Goal: Find contact information

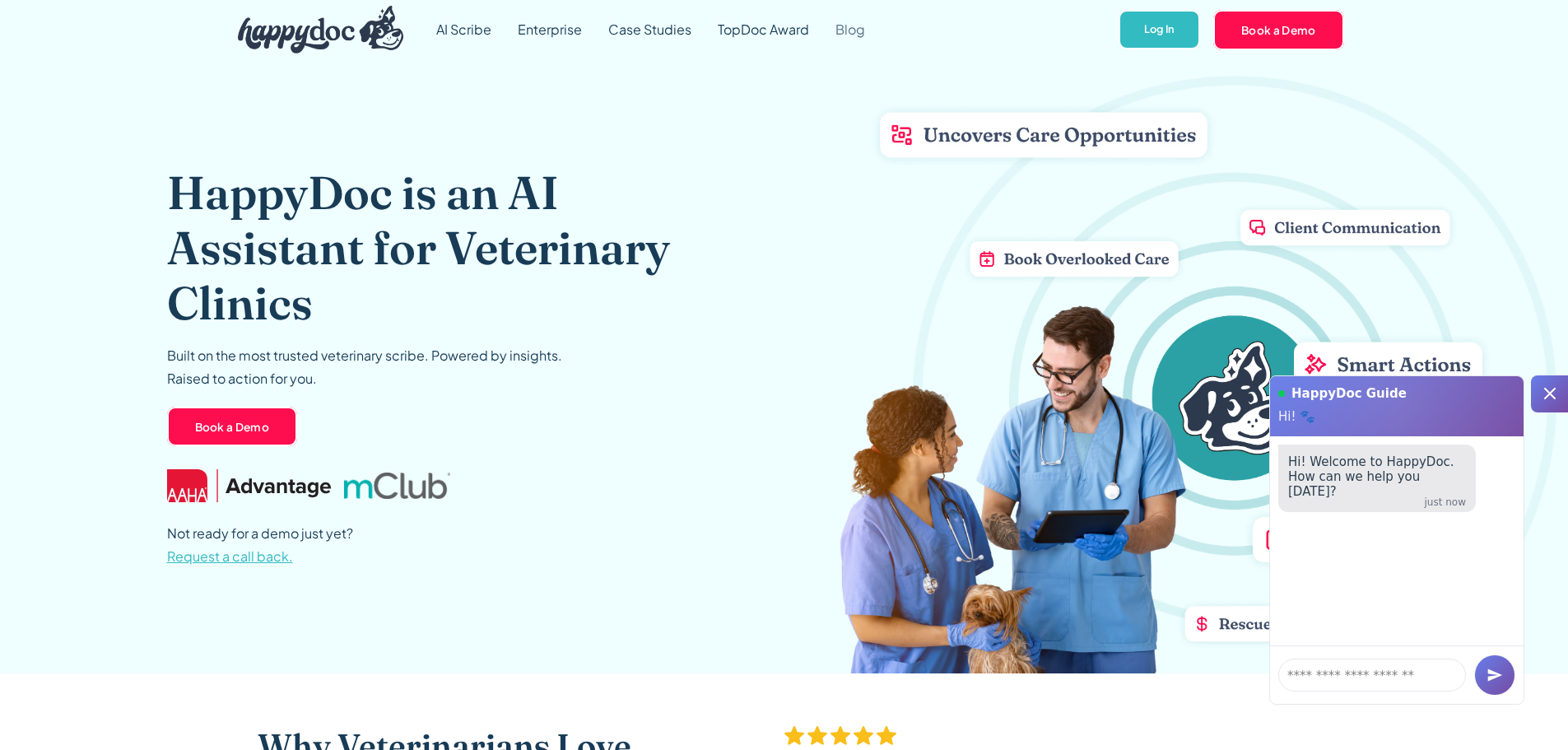
click at [848, 35] on link "Blog" at bounding box center [850, 30] width 56 height 59
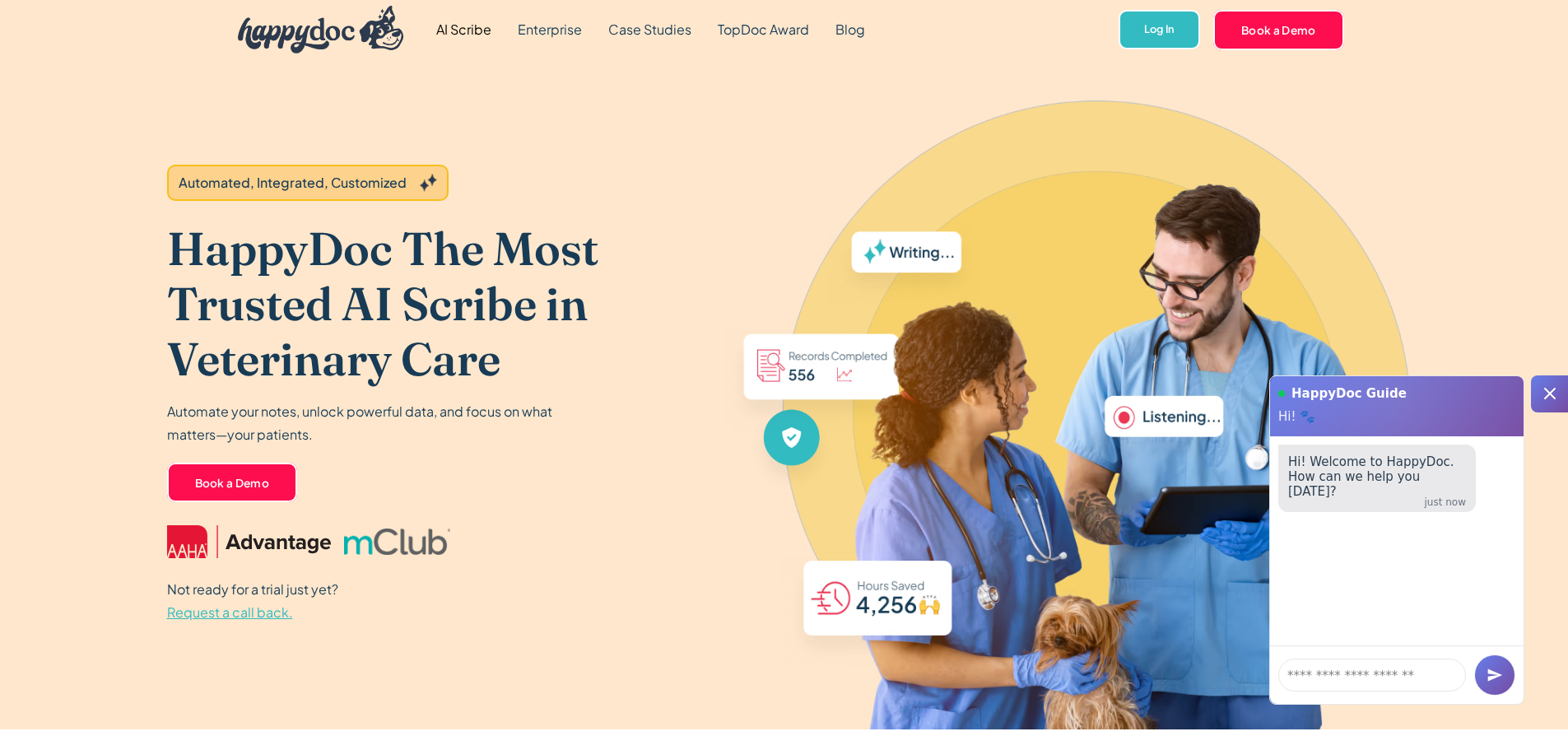
click at [296, 33] on img "home" at bounding box center [321, 30] width 167 height 48
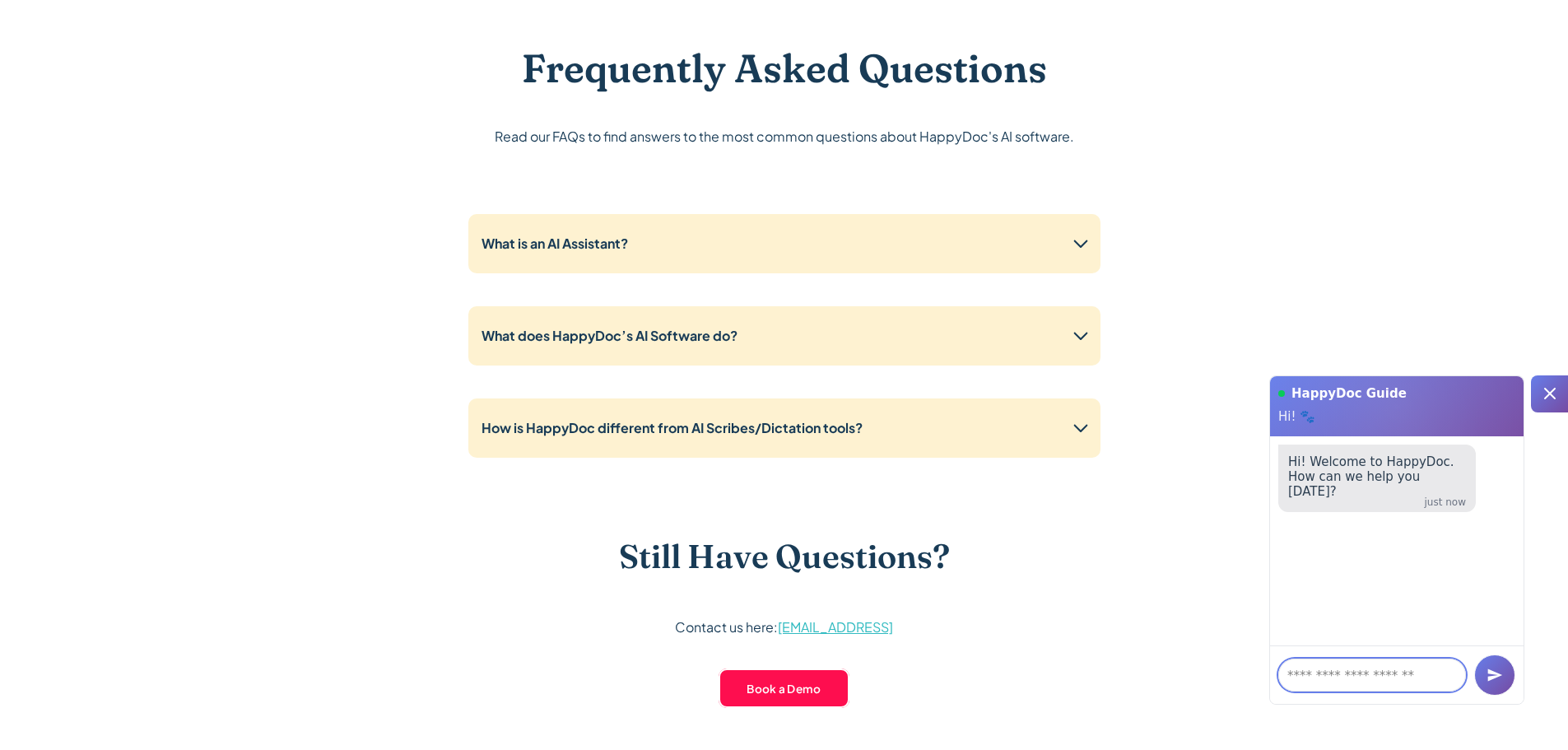
scroll to position [4114, 0]
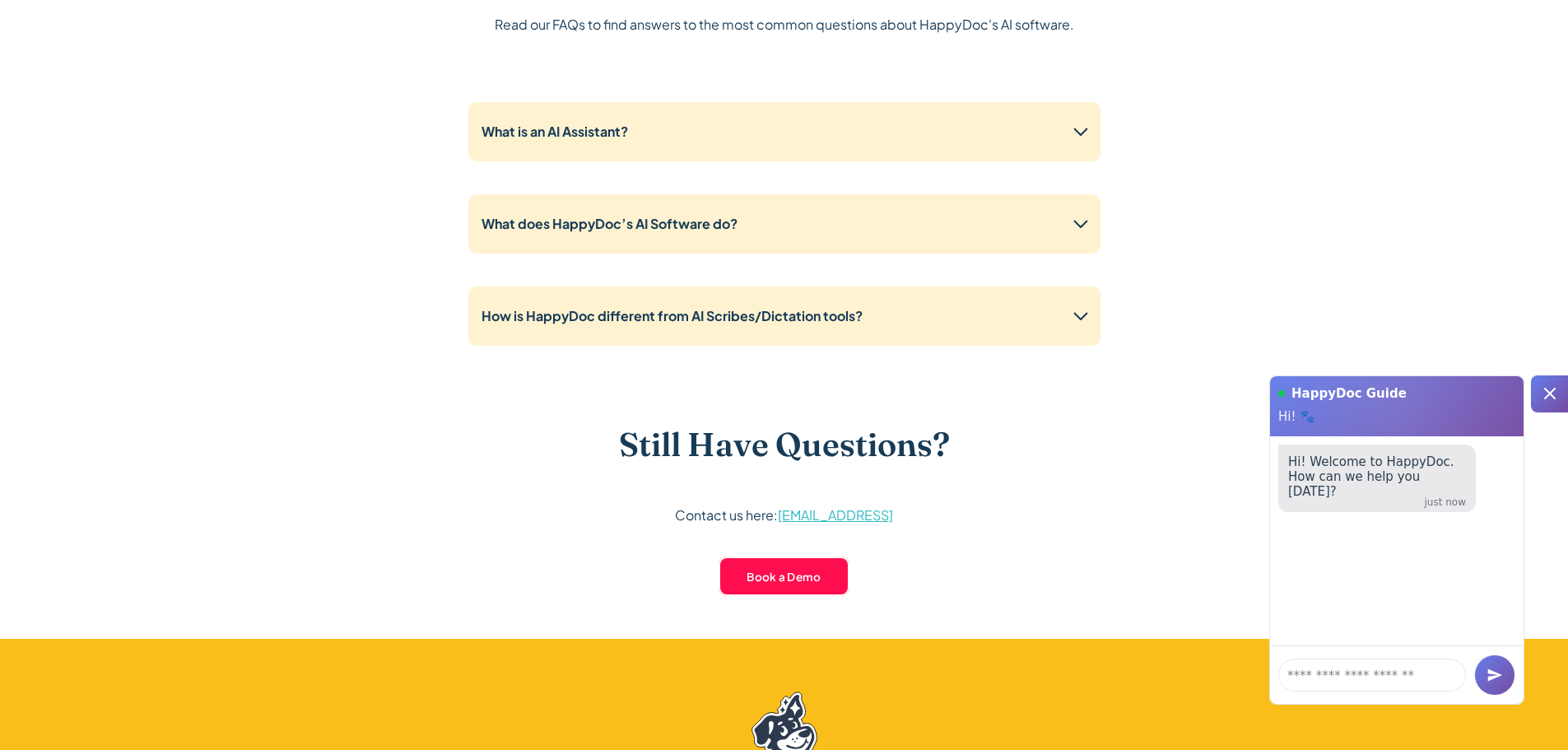
drag, startPoint x: 909, startPoint y: 519, endPoint x: 780, endPoint y: 526, distance: 129.2
click at [780, 526] on div "Still Have Questions? Contact us here: info@happydoc.ai Book a Demo" at bounding box center [784, 506] width 461 height 161
click at [424, 443] on div "Still Have Questions? Contact us here: info@happydoc.ai Book a Demo" at bounding box center [784, 506] width 1054 height 161
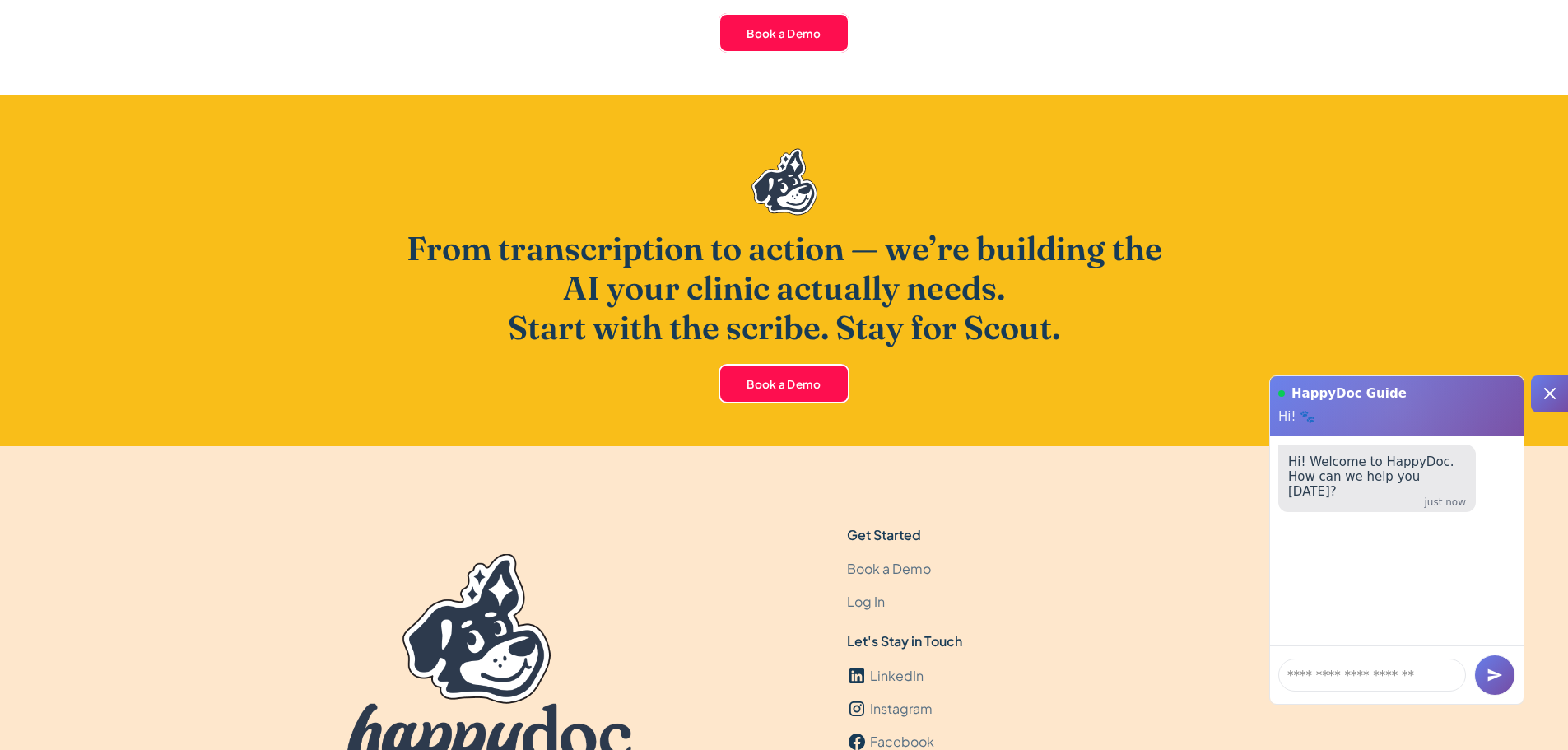
scroll to position [4616, 0]
